Goal: Navigation & Orientation: Go to known website

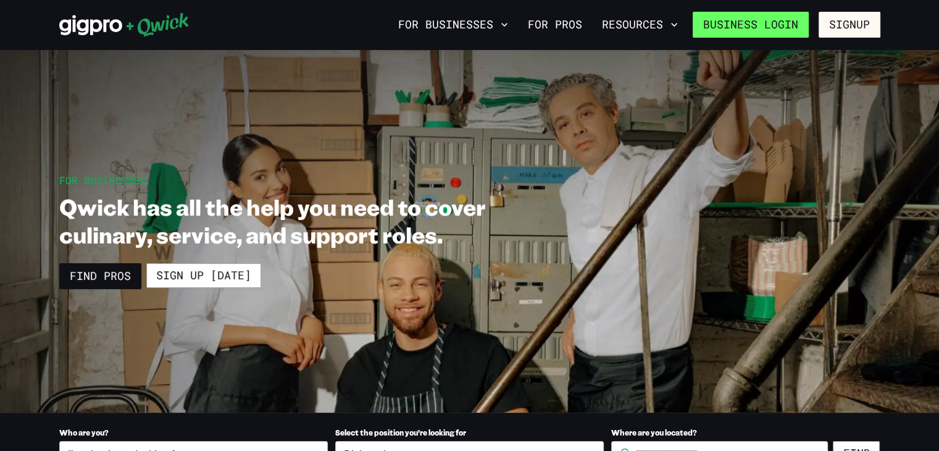
click at [752, 35] on link "Business Login" at bounding box center [751, 25] width 116 height 26
click at [753, 27] on link "Business Login" at bounding box center [751, 25] width 116 height 26
